Goal: Navigation & Orientation: Find specific page/section

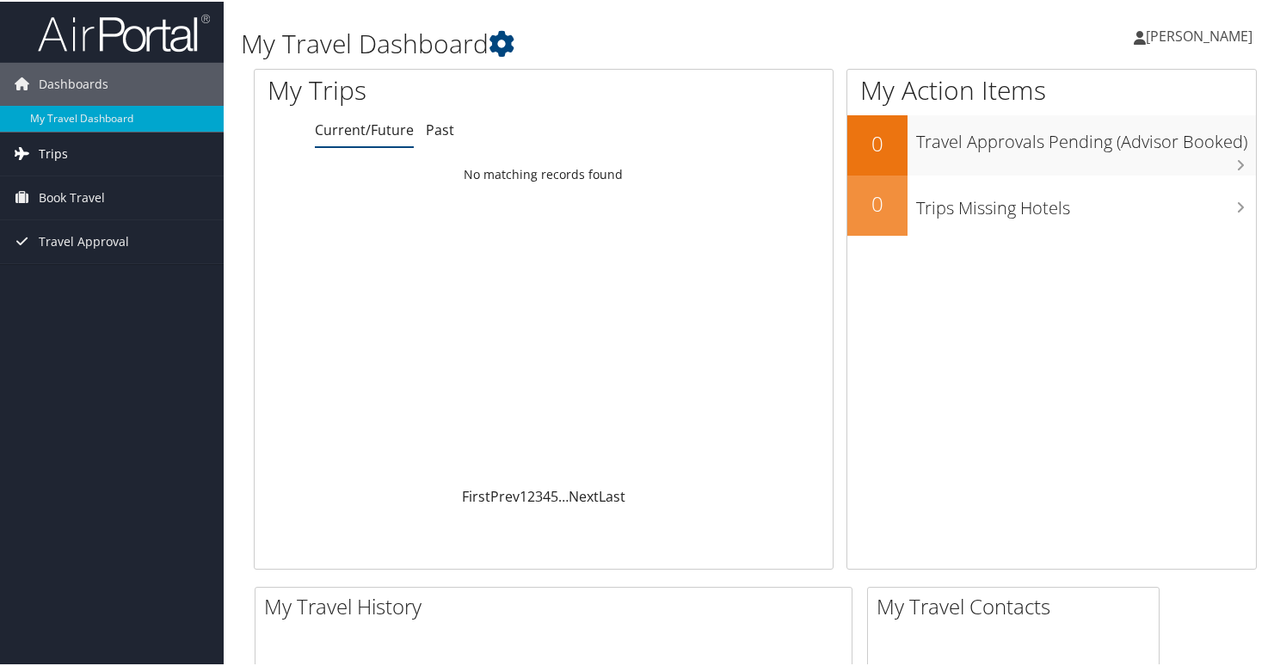
click at [60, 151] on span "Trips" at bounding box center [53, 152] width 29 height 43
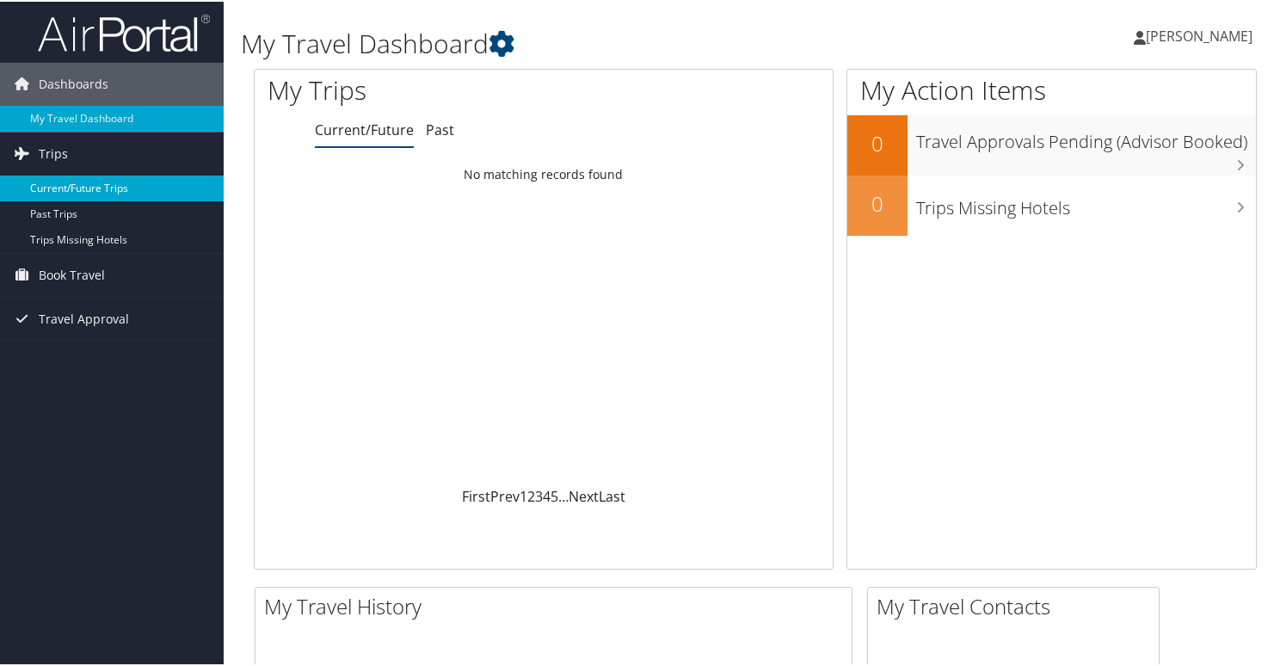
click at [64, 182] on link "Current/Future Trips" at bounding box center [112, 187] width 224 height 26
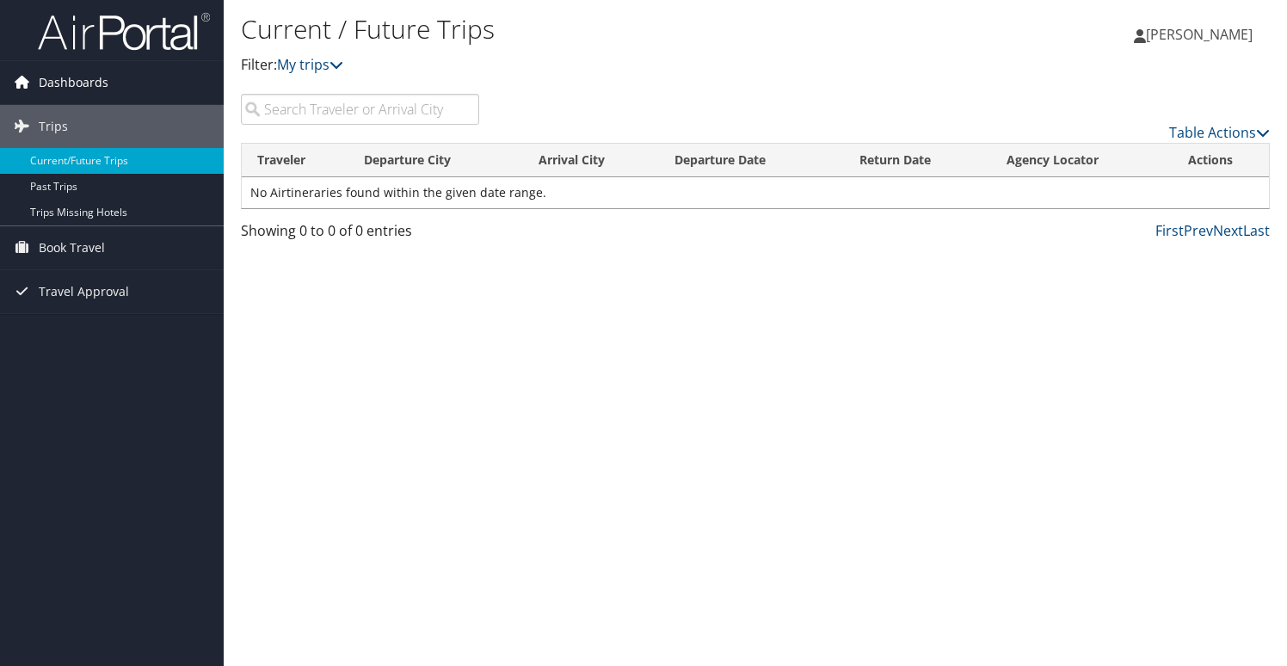
click at [50, 85] on span "Dashboards" at bounding box center [74, 82] width 70 height 43
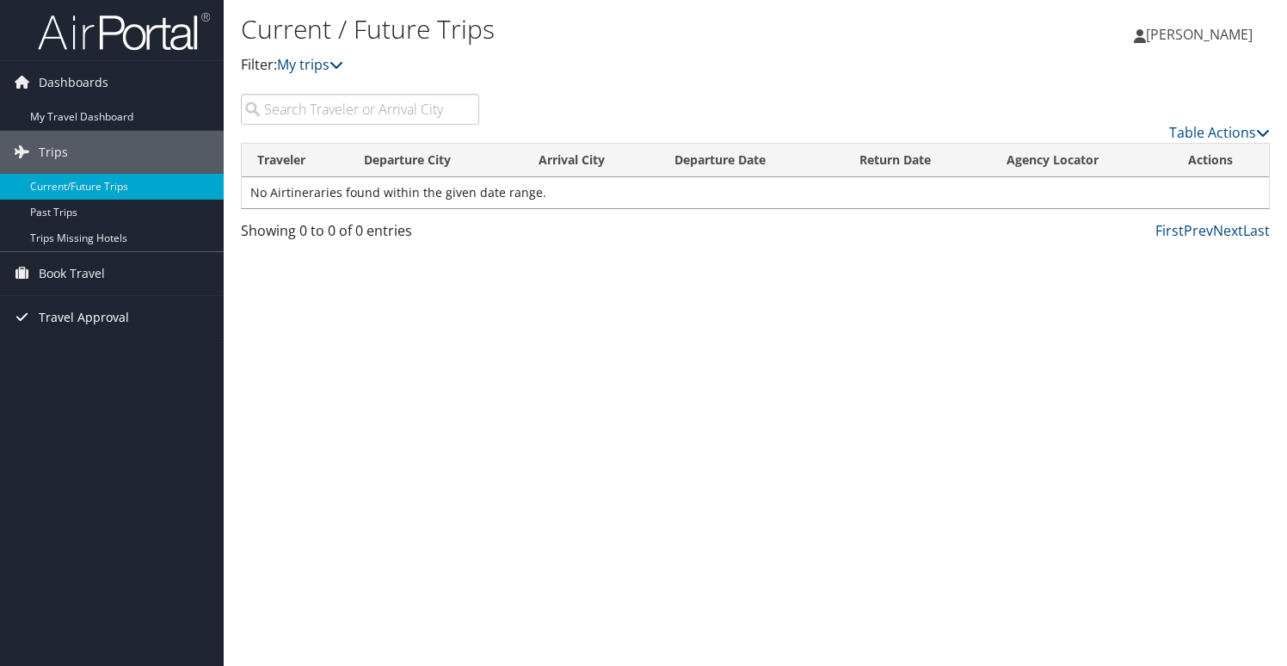
click at [61, 328] on span "Travel Approval" at bounding box center [84, 317] width 90 height 43
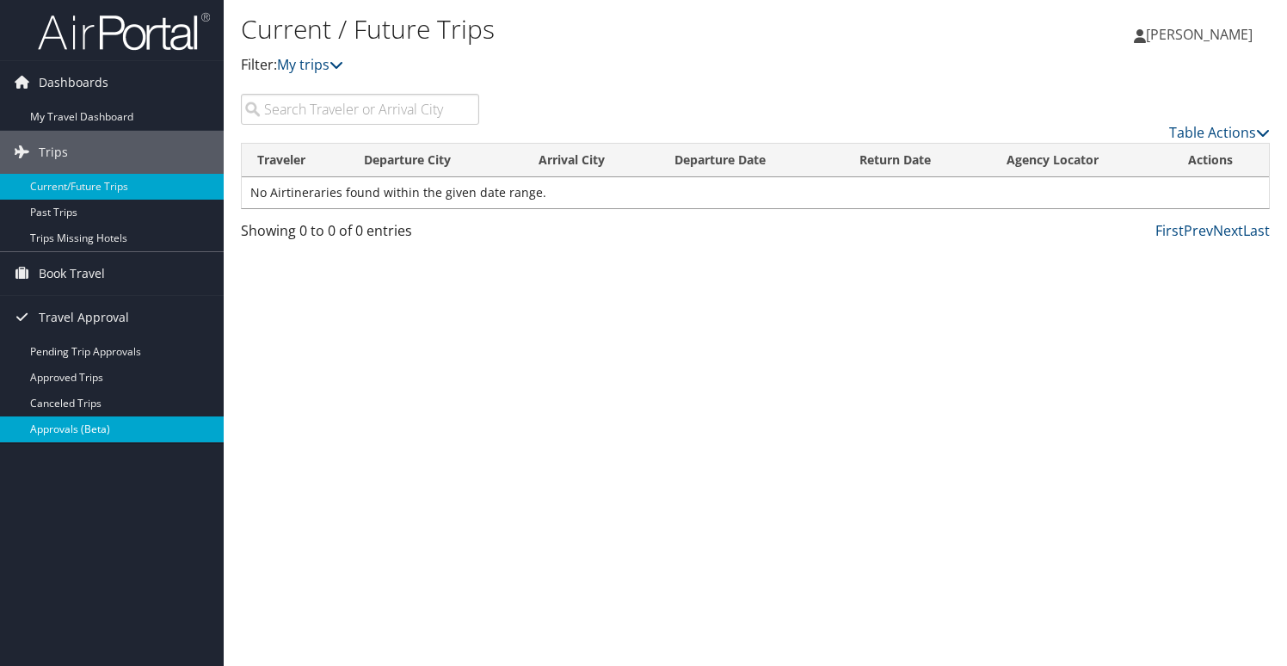
click at [77, 432] on link "Approvals (Beta)" at bounding box center [112, 429] width 224 height 26
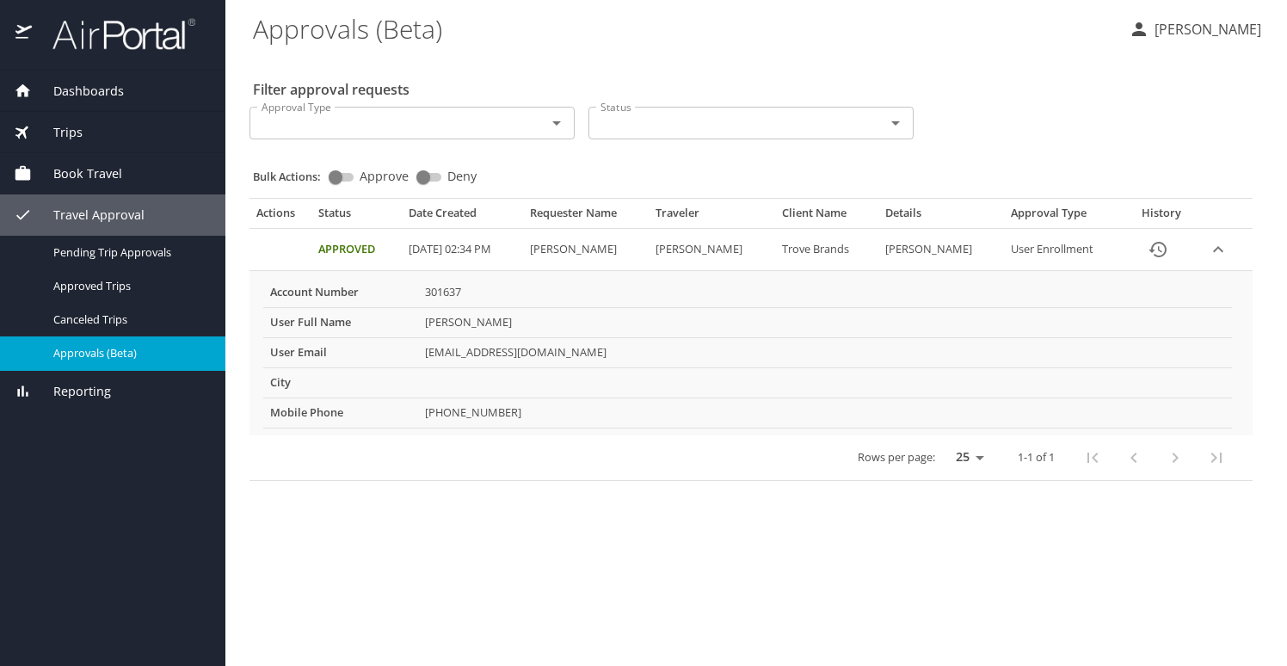
click at [1208, 257] on icon "expand row" at bounding box center [1218, 249] width 21 height 21
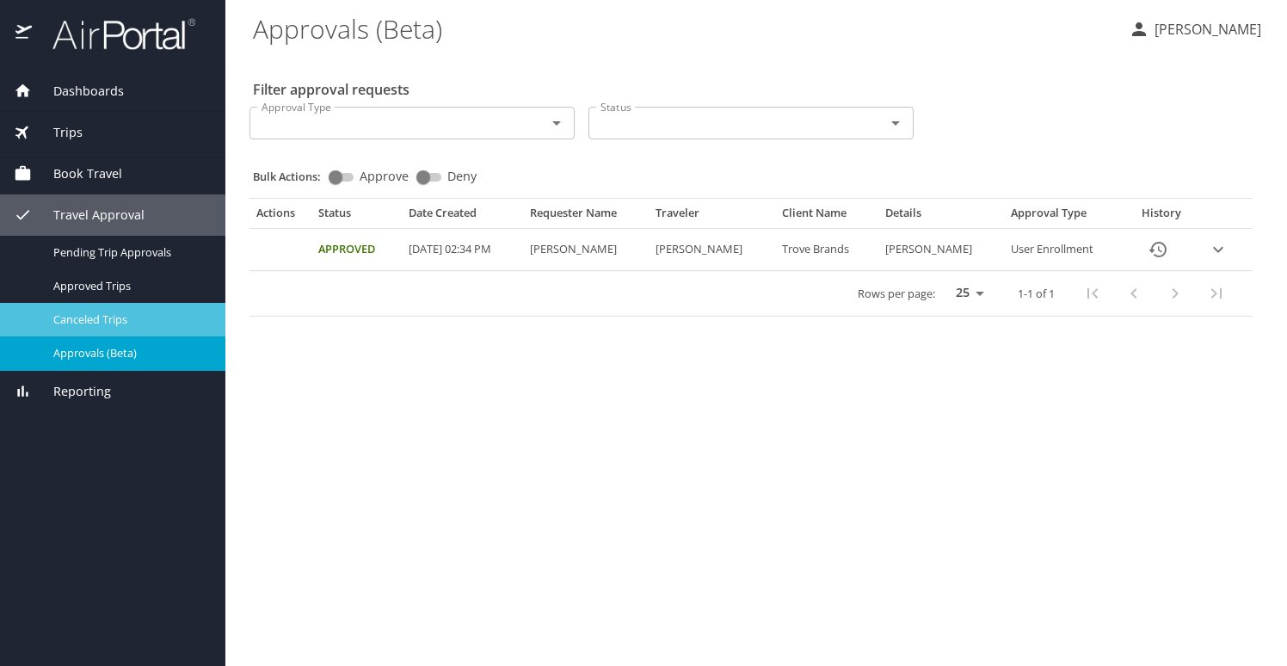
click at [117, 329] on link "Canceled Trips" at bounding box center [112, 320] width 225 height 34
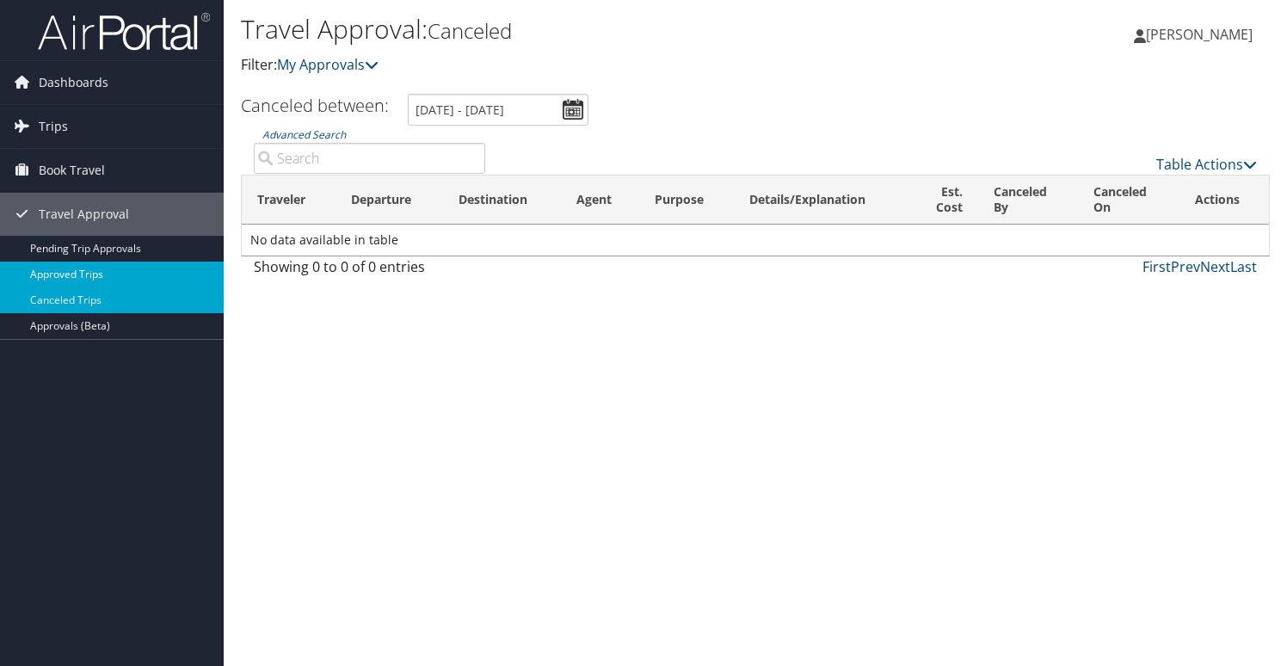
click at [89, 265] on link "Approved Trips" at bounding box center [112, 275] width 224 height 26
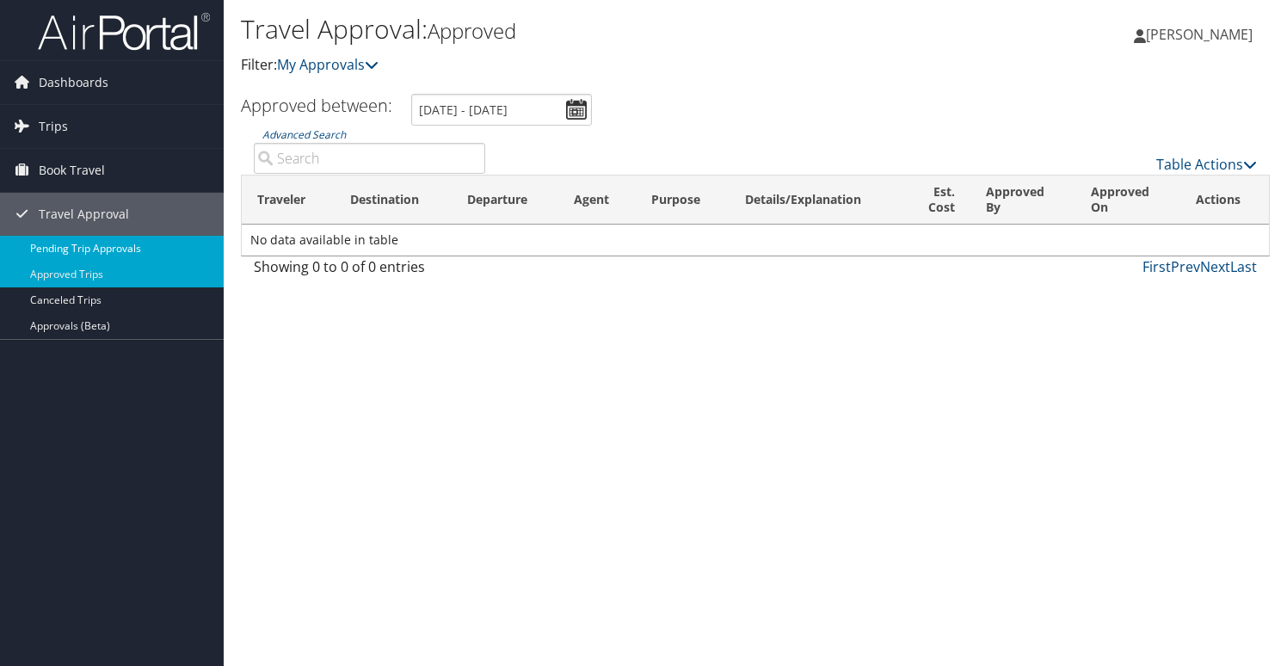
click at [115, 243] on link "Pending Trip Approvals" at bounding box center [112, 249] width 224 height 26
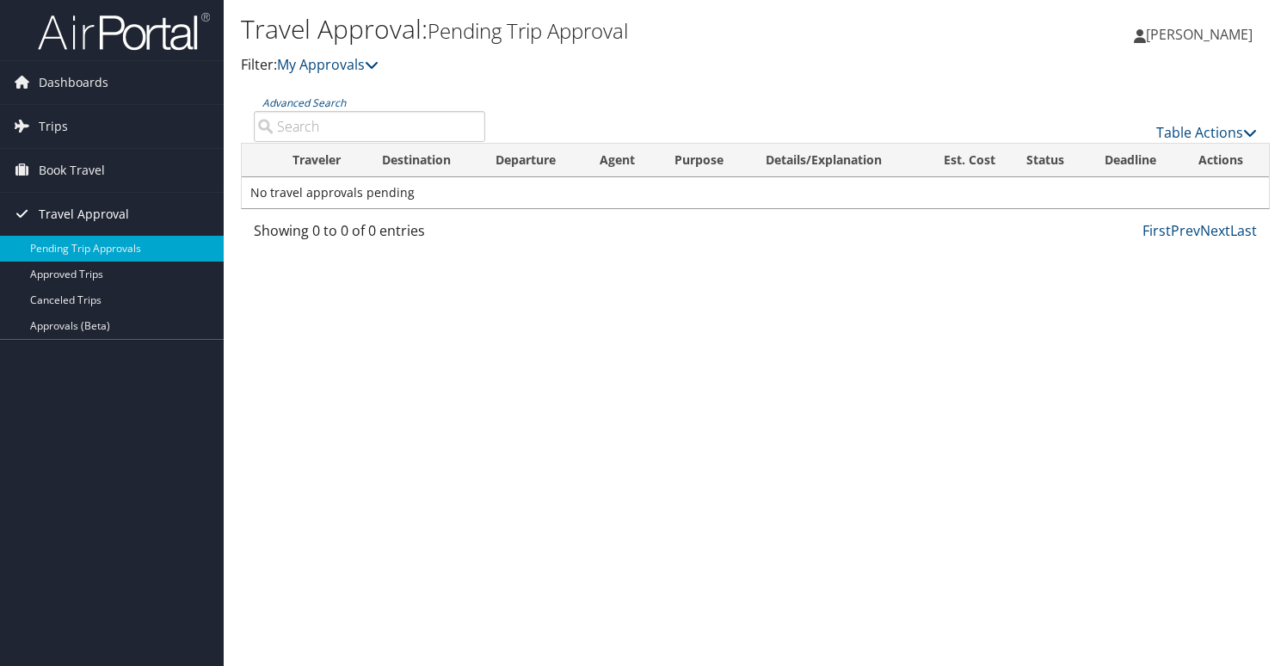
click at [100, 214] on span "Travel Approval" at bounding box center [84, 214] width 90 height 43
click at [95, 212] on span "Travel Approval" at bounding box center [84, 214] width 90 height 43
click at [72, 170] on span "Book Travel" at bounding box center [72, 170] width 66 height 43
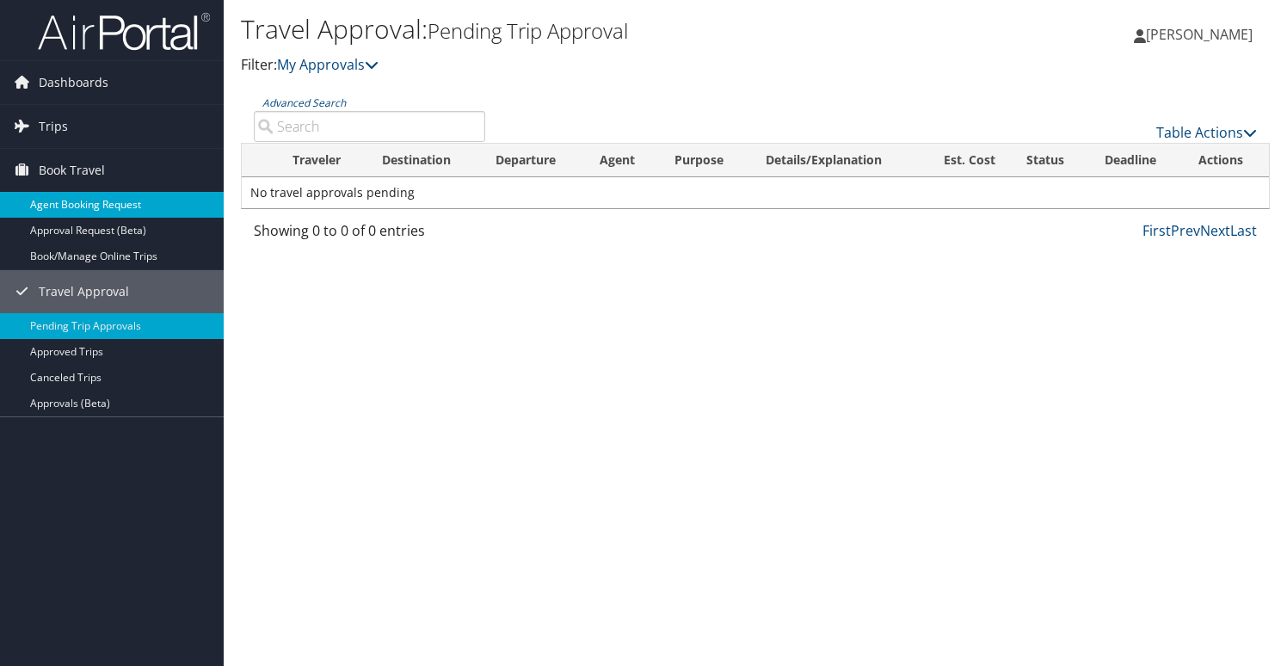
click at [65, 210] on link "Agent Booking Request" at bounding box center [112, 205] width 224 height 26
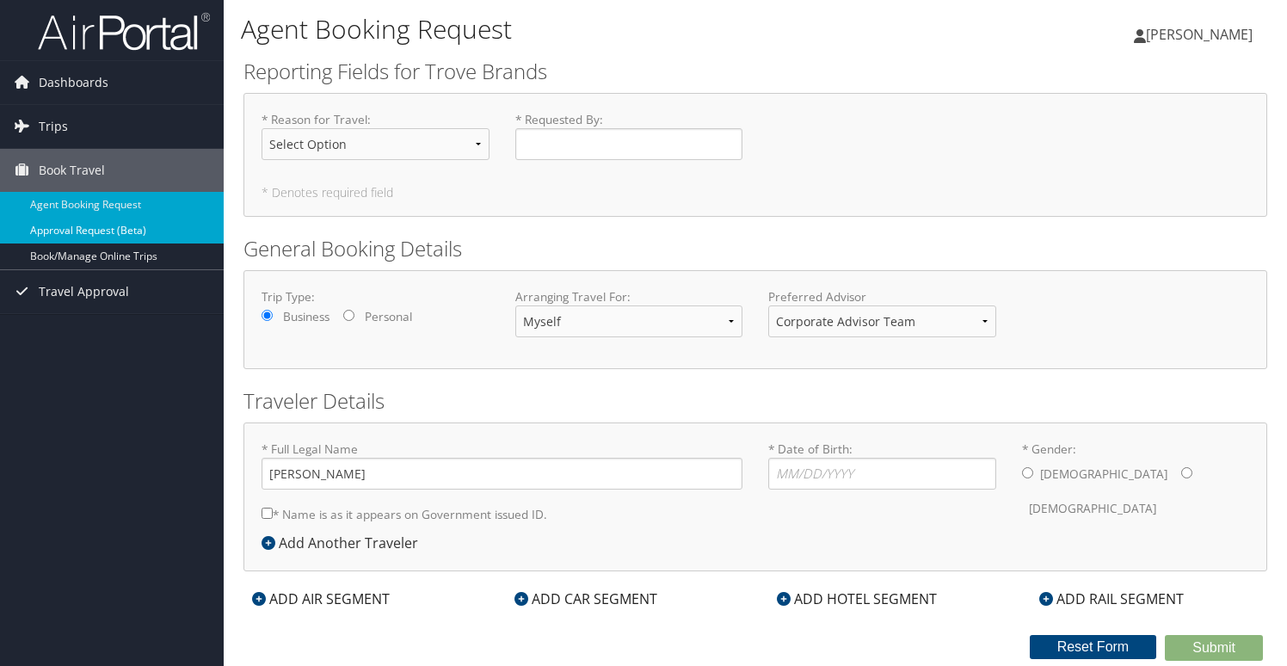
click at [106, 229] on link "Approval Request (Beta)" at bounding box center [112, 231] width 224 height 26
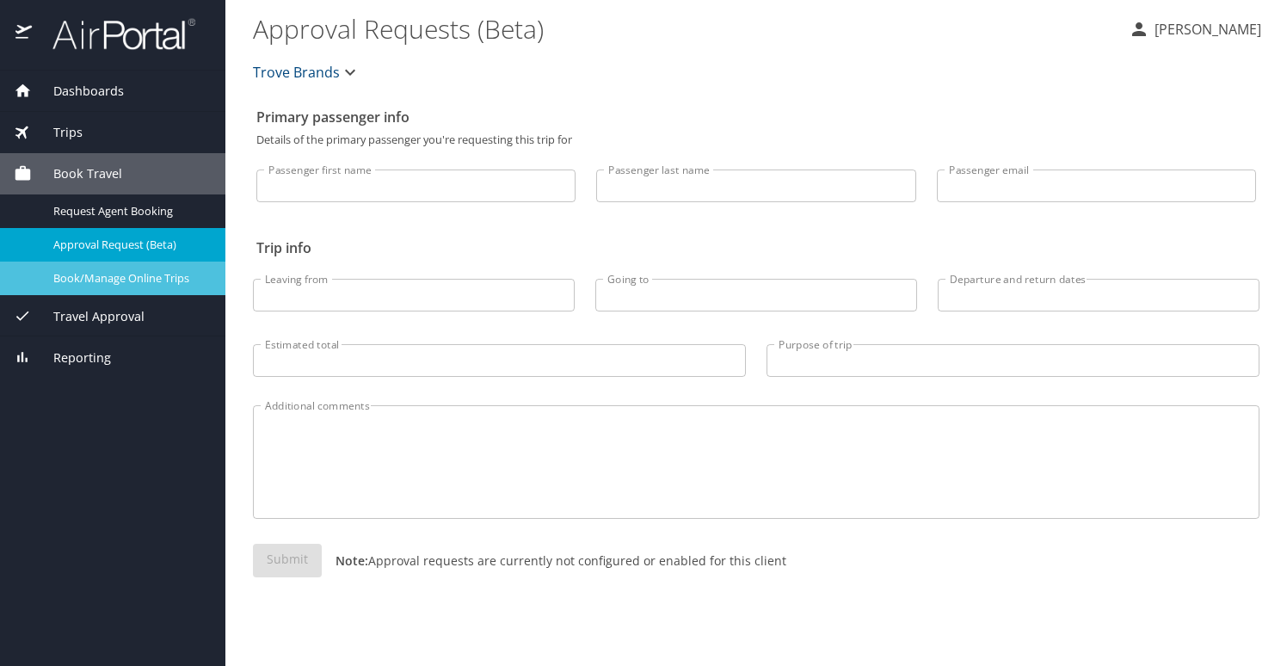
click at [115, 277] on span "Book/Manage Online Trips" at bounding box center [128, 278] width 151 height 16
click at [79, 174] on span "Book Travel" at bounding box center [77, 173] width 90 height 19
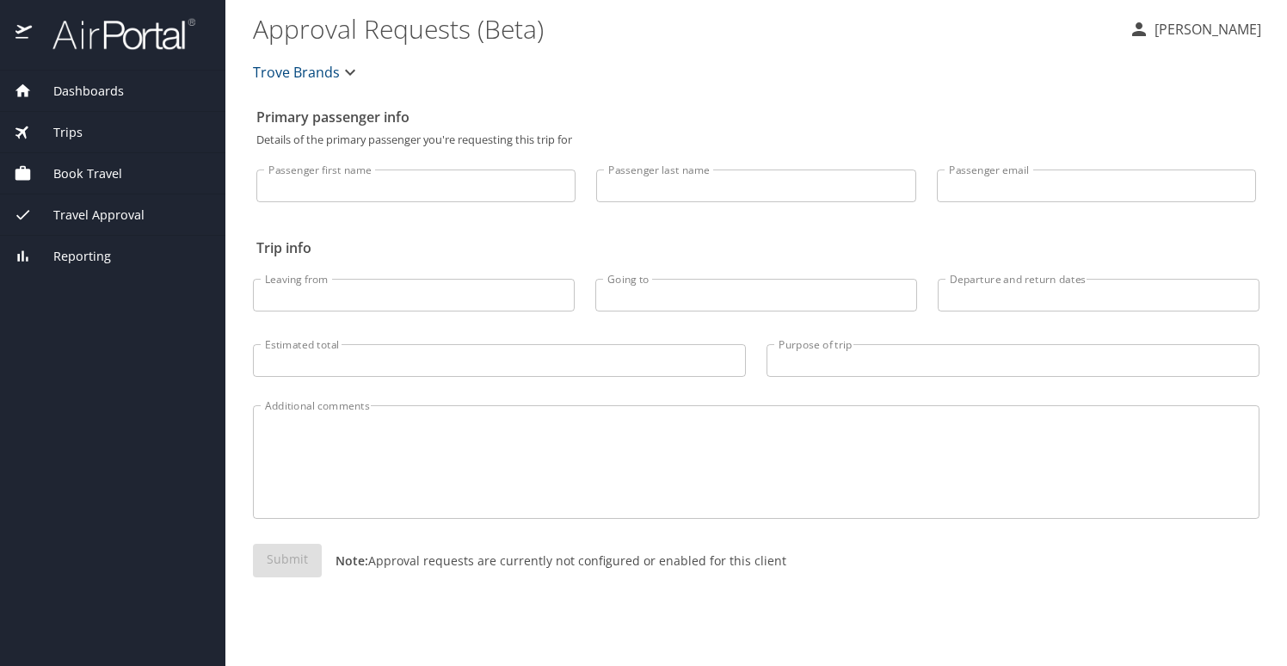
click at [79, 174] on span "Book Travel" at bounding box center [77, 173] width 90 height 19
